Goal: Task Accomplishment & Management: Manage account settings

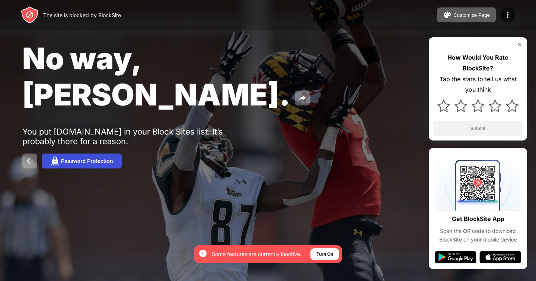
click at [90, 153] on button "Password Protection" at bounding box center [82, 160] width 80 height 15
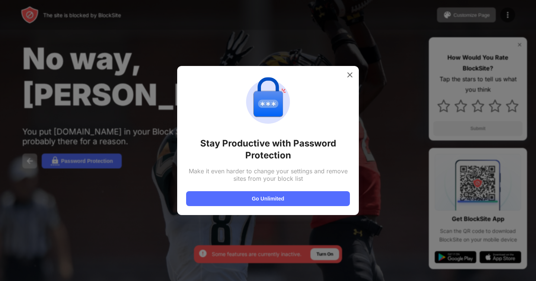
click at [348, 71] on div at bounding box center [350, 75] width 12 height 12
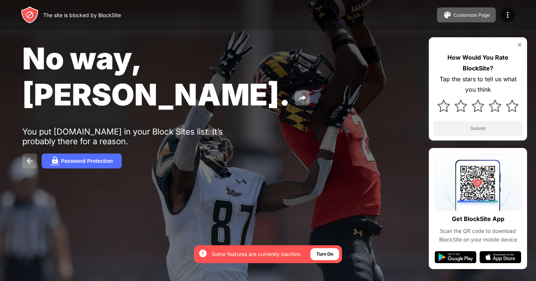
click at [33, 156] on img at bounding box center [29, 160] width 9 height 9
click at [34, 156] on img at bounding box center [29, 160] width 9 height 9
click at [33, 156] on img at bounding box center [29, 160] width 9 height 9
click at [462, 19] on button "Customize Page" at bounding box center [466, 14] width 59 height 15
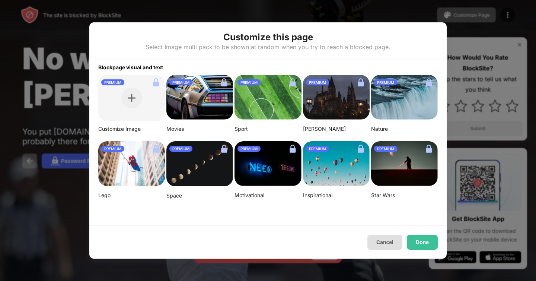
click at [383, 238] on button "Cancel" at bounding box center [384, 241] width 35 height 15
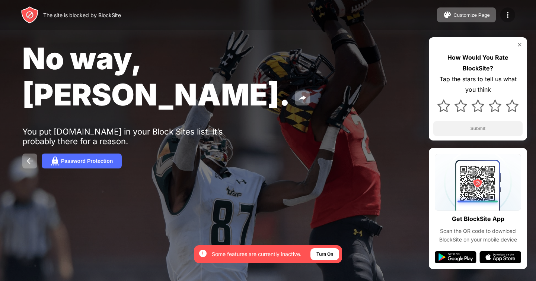
click at [505, 14] on img at bounding box center [507, 14] width 9 height 9
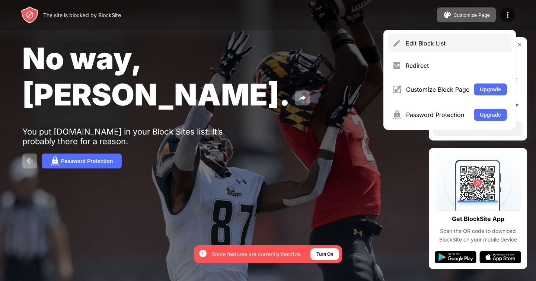
click at [433, 36] on div "Edit Block List" at bounding box center [450, 43] width 124 height 18
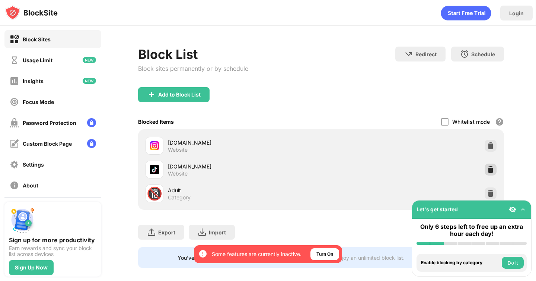
click at [490, 168] on img at bounding box center [490, 169] width 7 height 7
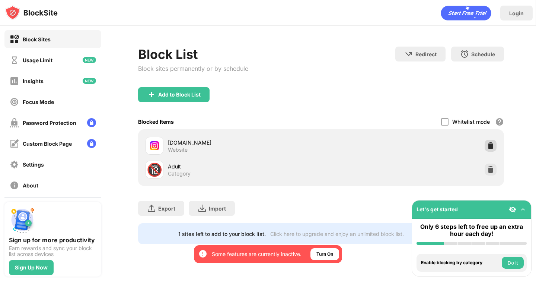
click at [491, 144] on img at bounding box center [490, 145] width 7 height 7
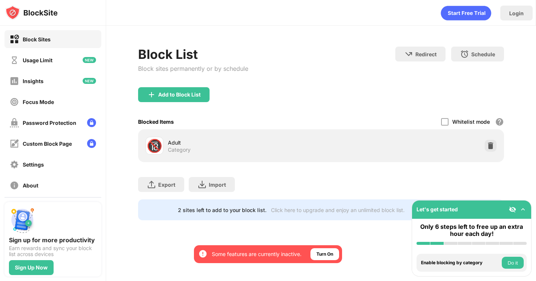
click at [179, 97] on div "Add to Block List" at bounding box center [179, 95] width 42 height 6
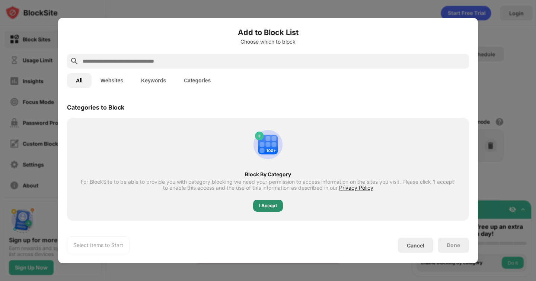
click at [260, 208] on div "I Accept" at bounding box center [268, 205] width 18 height 7
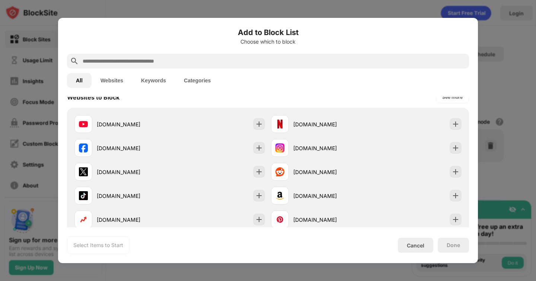
scroll to position [116, 0]
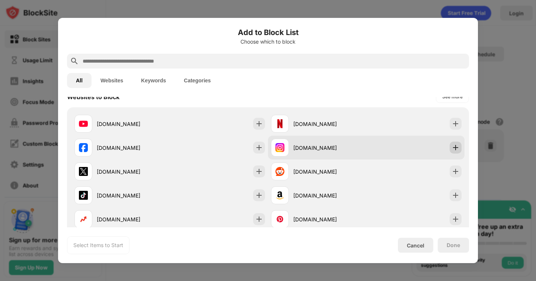
click at [455, 144] on img at bounding box center [455, 147] width 7 height 7
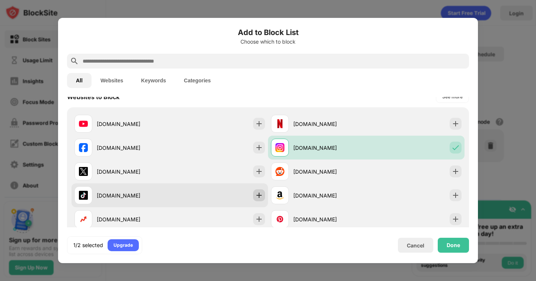
click at [255, 193] on img at bounding box center [258, 194] width 7 height 7
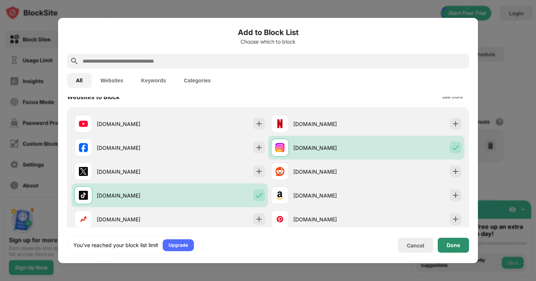
click at [455, 238] on div "Done" at bounding box center [453, 244] width 31 height 15
